Goal: Task Accomplishment & Management: Manage account settings

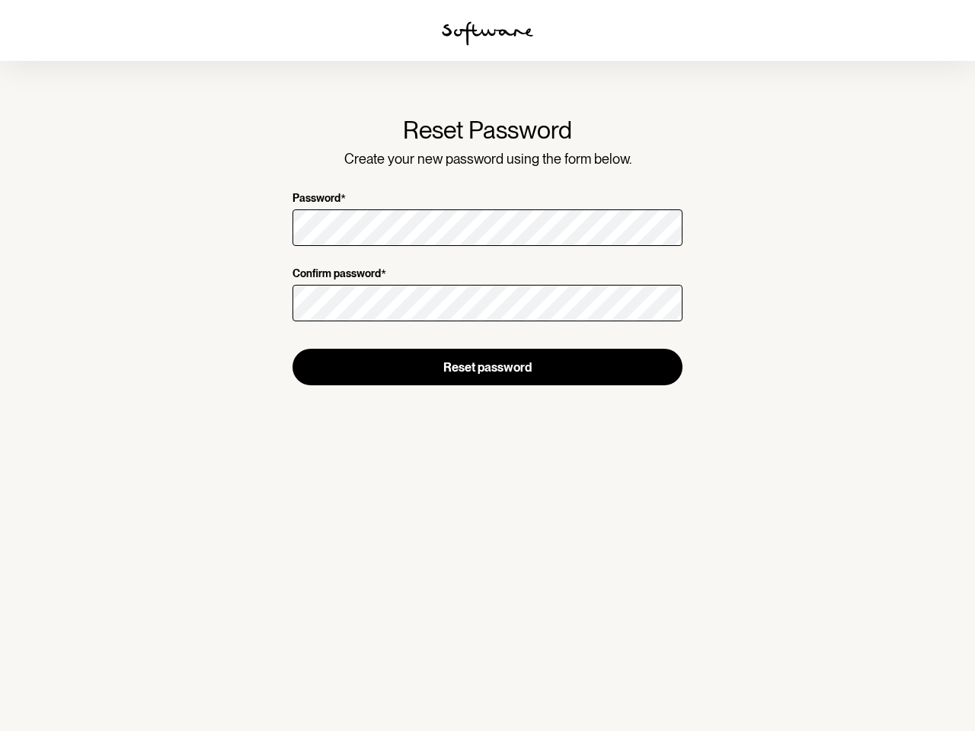
click at [488, 34] on img at bounding box center [487, 33] width 91 height 24
